Goal: Find specific page/section: Find specific page/section

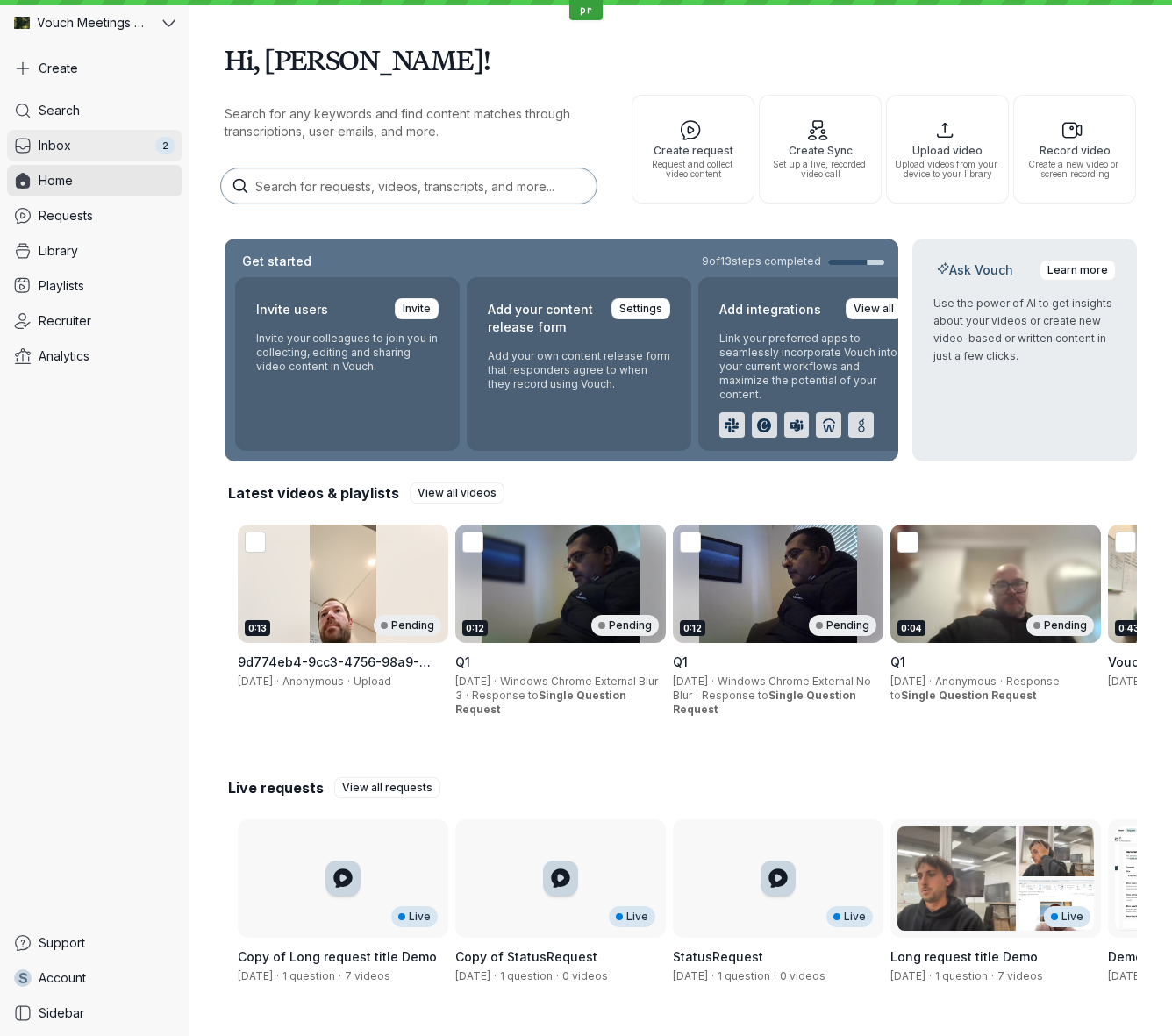
click at [70, 141] on span "Inbox" at bounding box center [55, 145] width 32 height 18
